Goal: Information Seeking & Learning: Check status

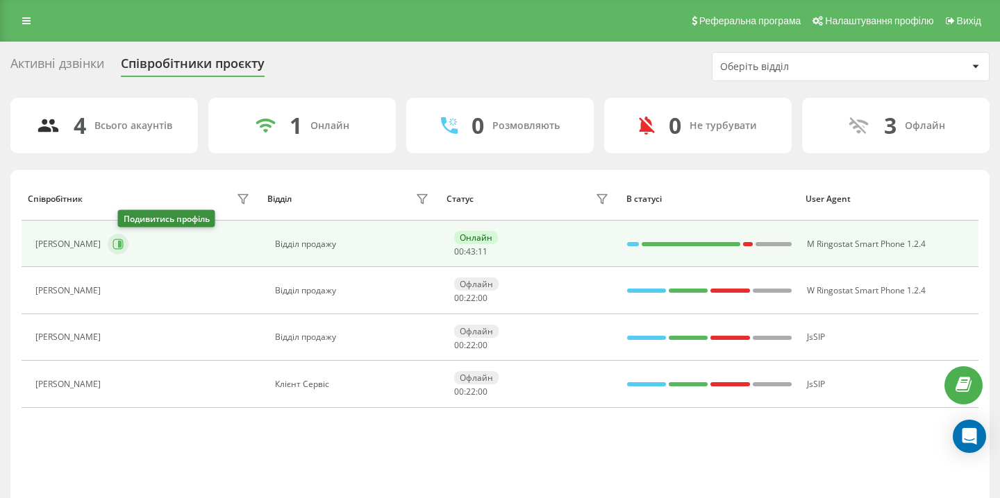
click at [124, 247] on icon at bounding box center [117, 244] width 11 height 11
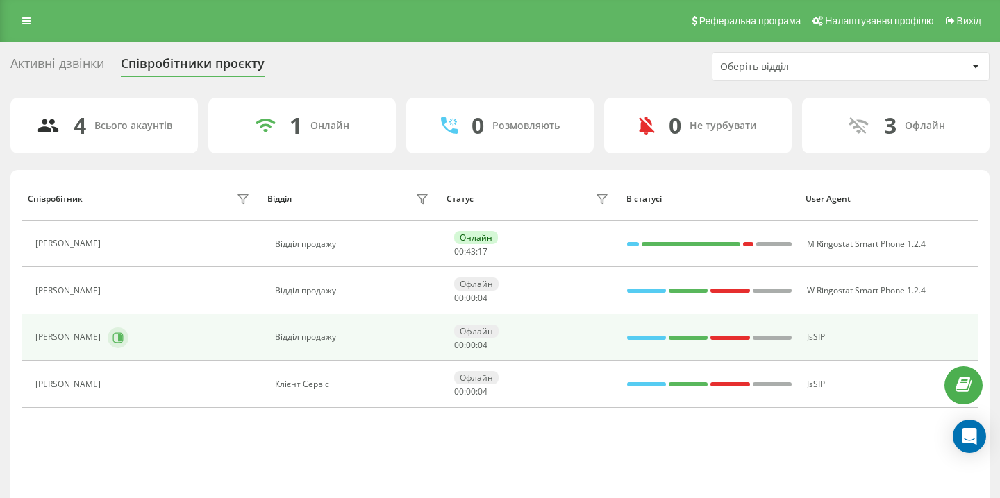
click at [108, 344] on button at bounding box center [118, 338] width 21 height 21
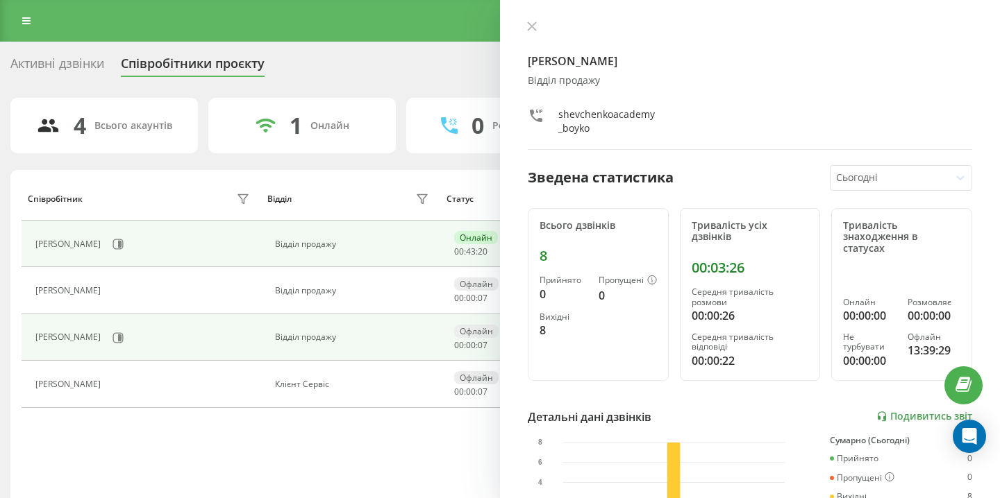
click at [115, 251] on div "[PERSON_NAME]" at bounding box center [144, 245] width 218 height 24
click at [120, 247] on button at bounding box center [118, 244] width 21 height 21
click at [108, 341] on button at bounding box center [118, 338] width 21 height 21
